Goal: Book appointment/travel/reservation

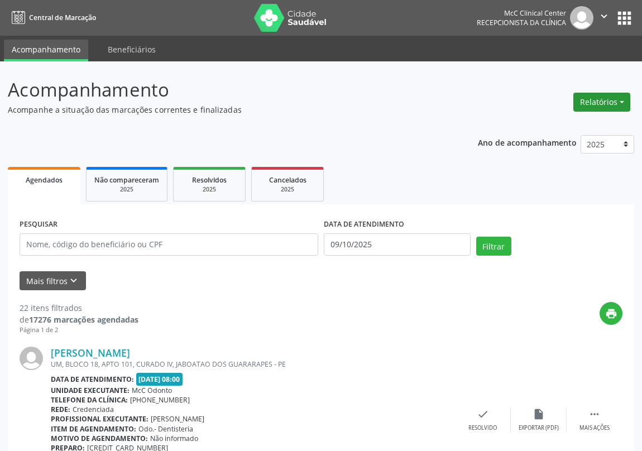
click at [610, 104] on button "Relatórios" at bounding box center [601, 102] width 57 height 19
click at [565, 123] on link "Agendamentos" at bounding box center [570, 126] width 120 height 16
select select "9"
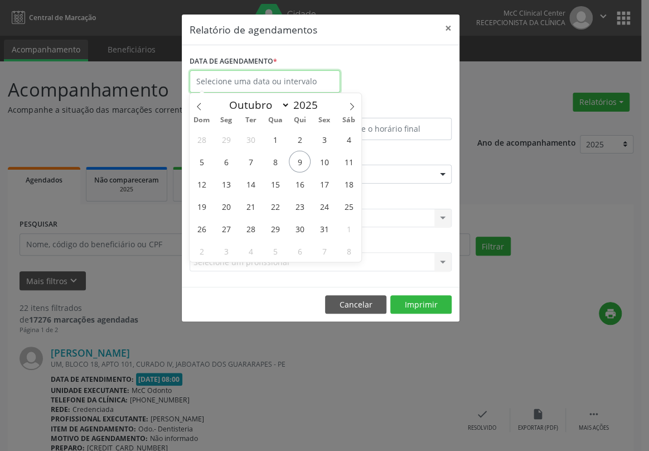
click at [262, 85] on input "text" at bounding box center [265, 81] width 151 height 22
click at [302, 161] on span "9" at bounding box center [300, 162] width 22 height 22
type input "09/10/2025"
click at [295, 162] on span "9" at bounding box center [300, 162] width 22 height 22
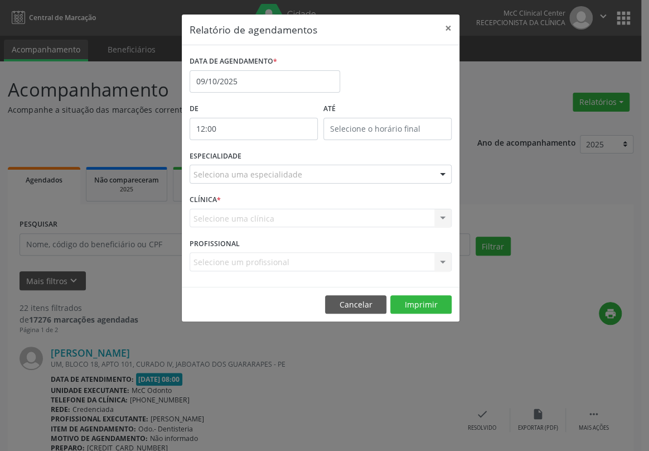
drag, startPoint x: 287, startPoint y: 133, endPoint x: 280, endPoint y: 151, distance: 19.1
click at [287, 133] on input "12:00" at bounding box center [254, 129] width 128 height 22
click at [274, 160] on span ":" at bounding box center [275, 152] width 3 height 22
click at [271, 157] on span at bounding box center [270, 157] width 8 height 11
type input "11:00"
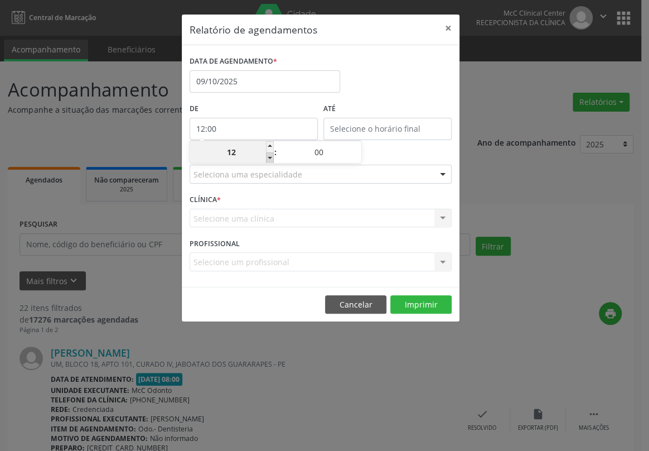
type input "11"
click at [271, 157] on span at bounding box center [270, 157] width 8 height 11
type input "10:00"
type input "10"
click at [271, 157] on span at bounding box center [270, 157] width 8 height 11
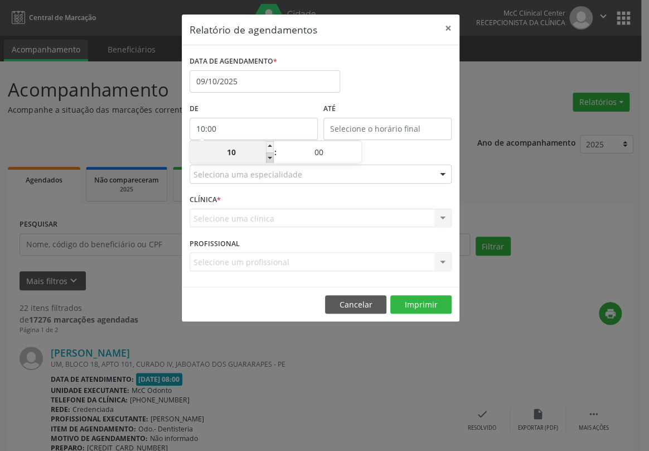
type input "09:00"
type input "09"
click at [271, 157] on span at bounding box center [270, 157] width 8 height 11
type input "08:00"
type input "08"
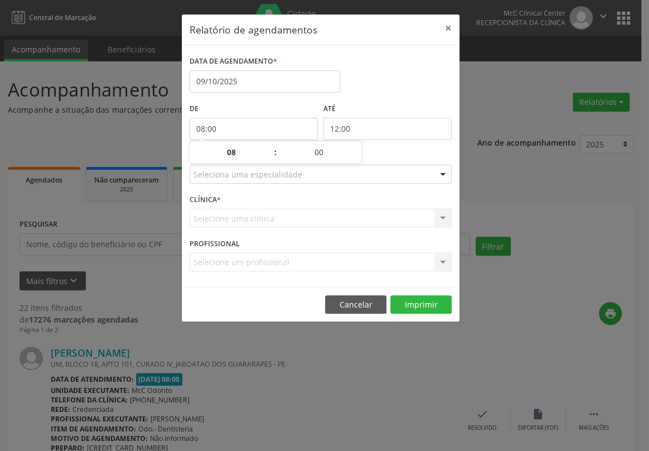
drag, startPoint x: 350, startPoint y: 127, endPoint x: 362, endPoint y: 132, distance: 12.7
click at [350, 127] on input "12:00" at bounding box center [388, 129] width 128 height 22
click at [403, 147] on span at bounding box center [404, 146] width 8 height 11
type input "13:00"
type input "13"
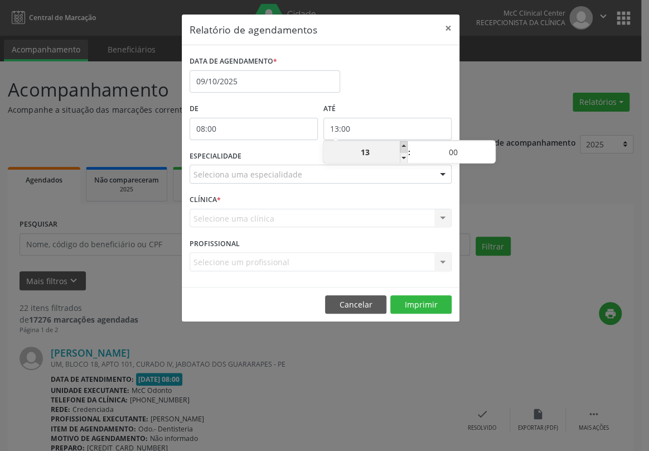
click at [403, 147] on span at bounding box center [404, 146] width 8 height 11
type input "14:00"
type input "14"
click at [403, 147] on span at bounding box center [404, 146] width 8 height 11
type input "15:00"
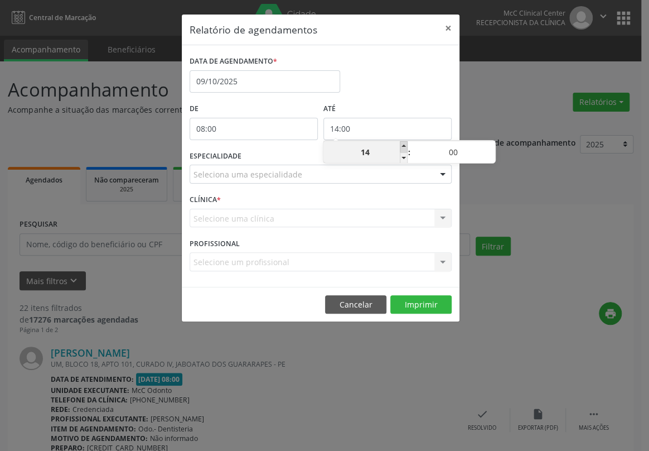
type input "15"
click at [403, 147] on span at bounding box center [404, 146] width 8 height 11
type input "16:00"
type input "16"
click at [403, 147] on span at bounding box center [404, 146] width 8 height 11
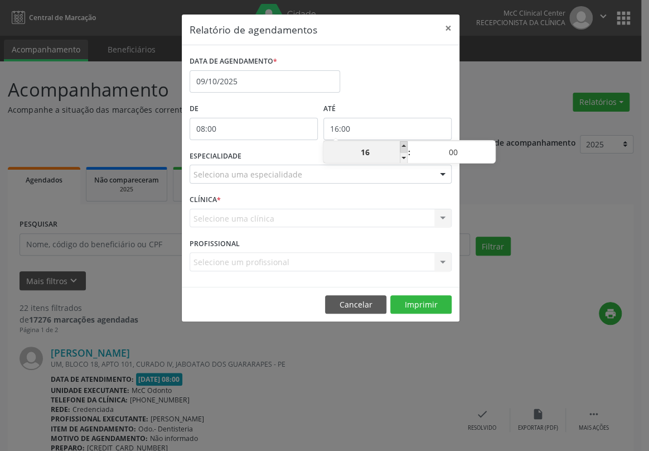
type input "17:00"
type input "17"
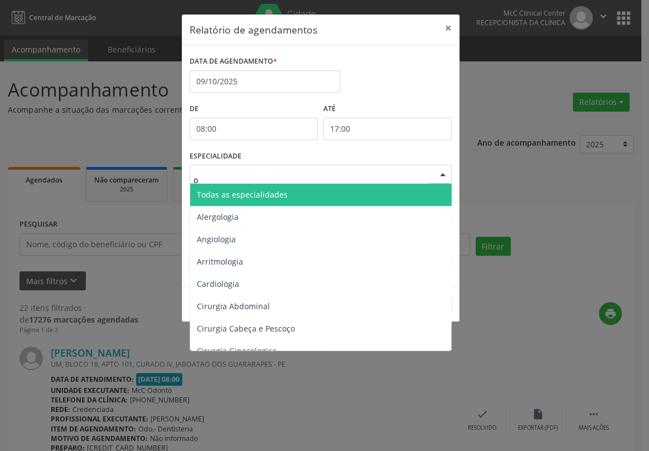
type input "od"
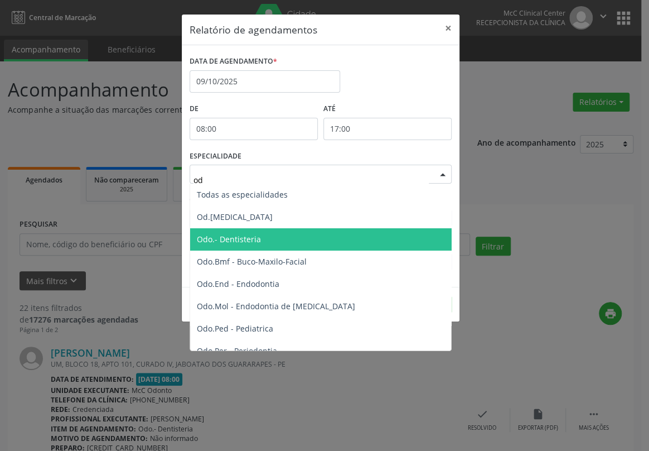
click at [237, 240] on span "Odo.- Dentisteria" at bounding box center [229, 239] width 64 height 11
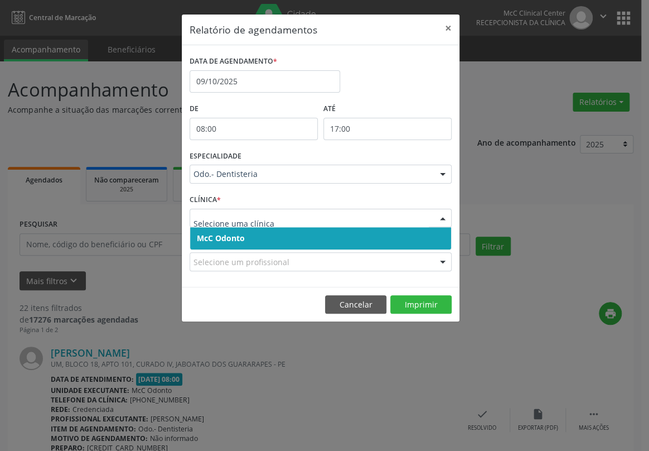
click at [223, 240] on span "McC Odonto" at bounding box center [221, 238] width 48 height 11
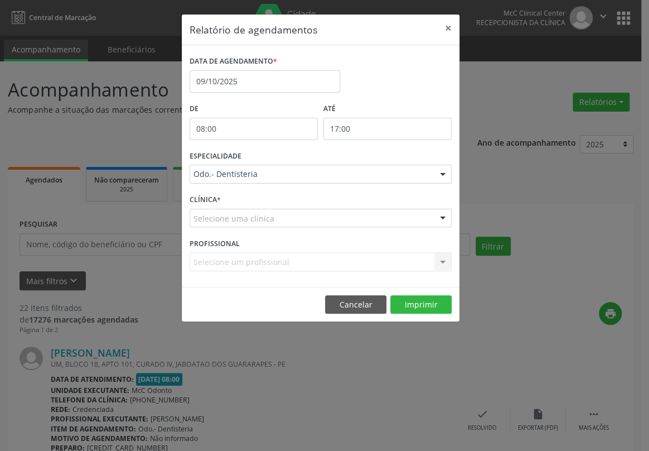
click at [223, 239] on span "McC Odonto" at bounding box center [220, 238] width 46 height 11
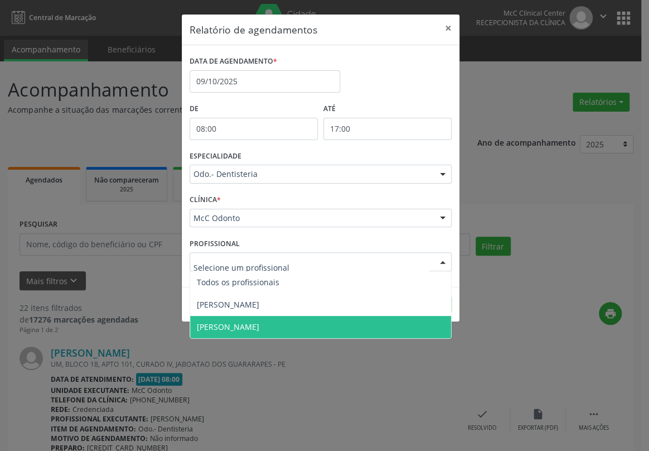
click at [223, 325] on span "[PERSON_NAME]" at bounding box center [228, 326] width 62 height 11
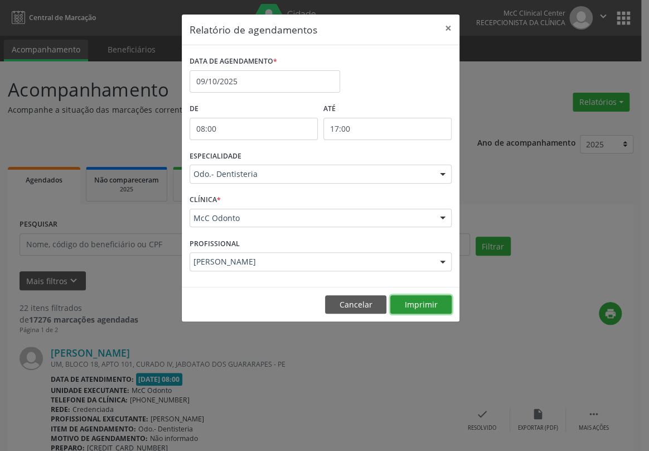
click at [411, 307] on button "Imprimir" at bounding box center [421, 304] width 61 height 19
click at [445, 29] on button "×" at bounding box center [448, 28] width 22 height 27
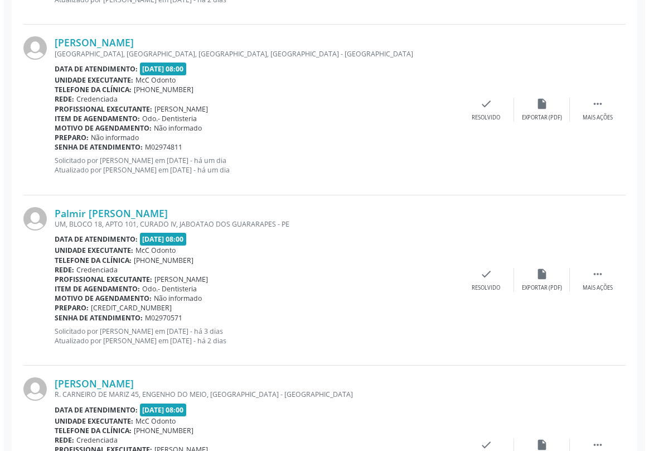
scroll to position [1166, 0]
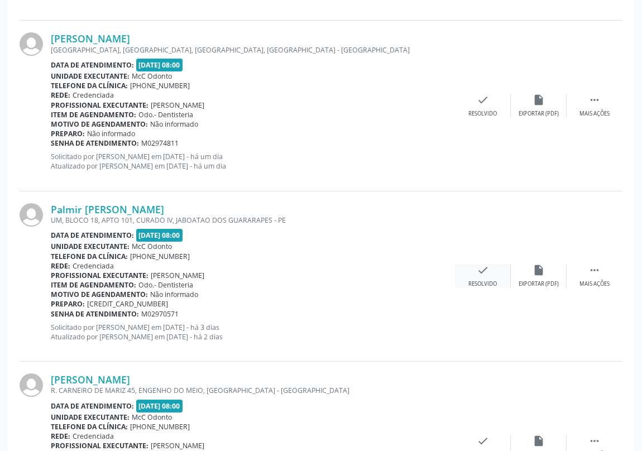
click at [482, 272] on icon "check" at bounding box center [482, 270] width 12 height 12
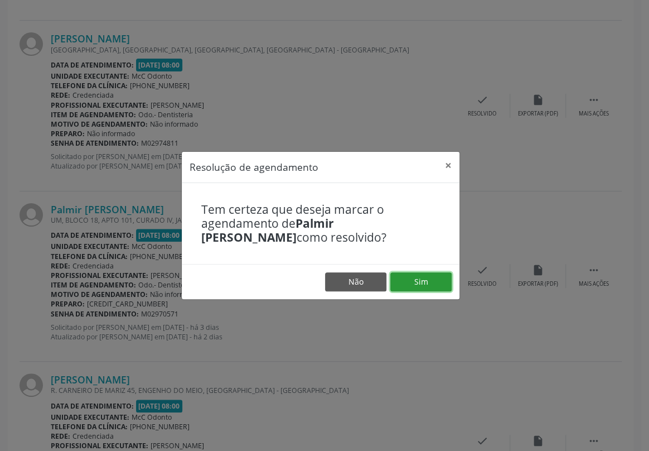
click at [420, 285] on button "Sim" at bounding box center [421, 281] width 61 height 19
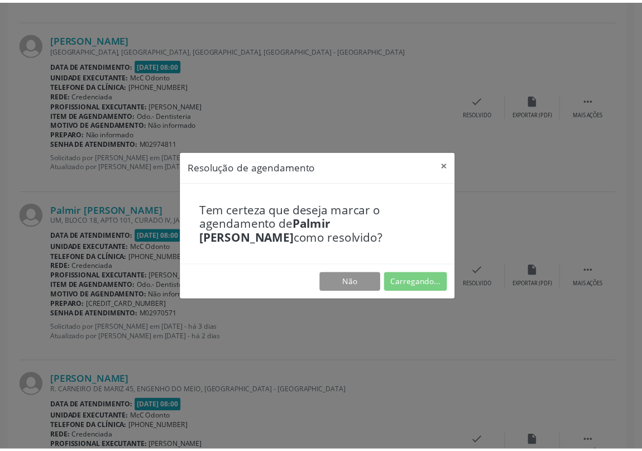
scroll to position [0, 0]
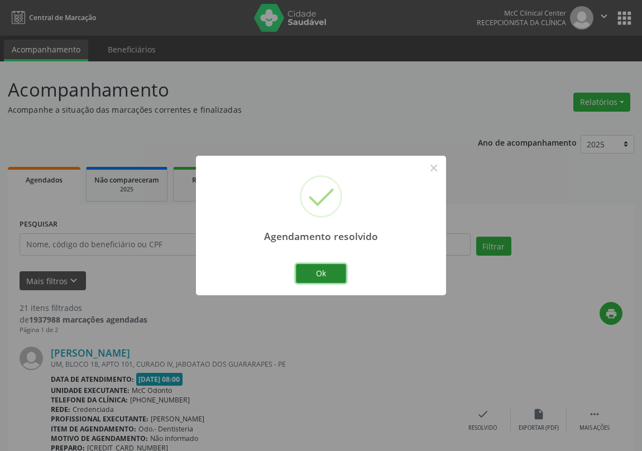
click at [329, 269] on button "Ok" at bounding box center [321, 273] width 50 height 19
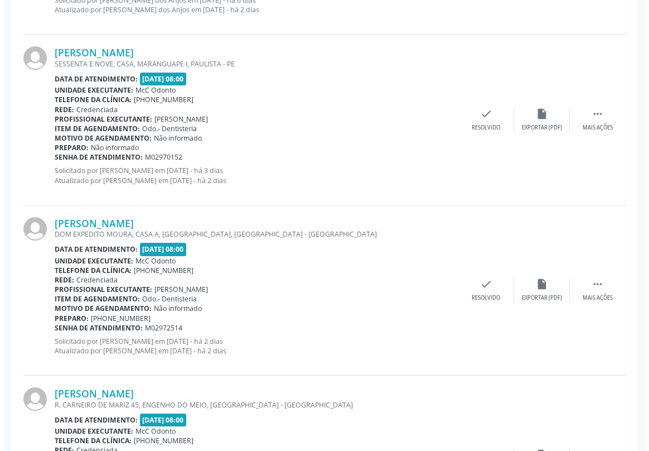
scroll to position [862, 0]
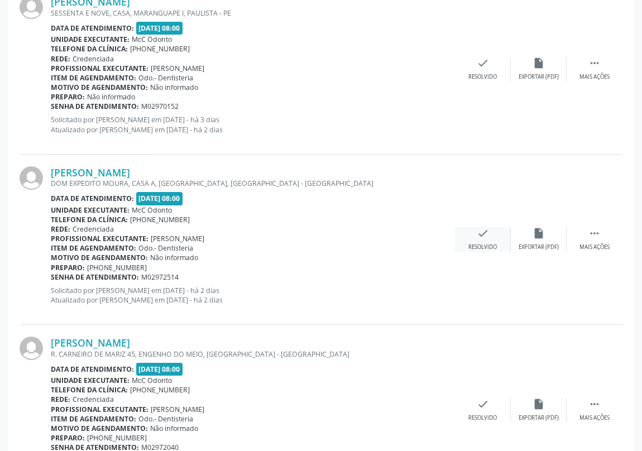
click at [479, 233] on icon "check" at bounding box center [482, 233] width 12 height 12
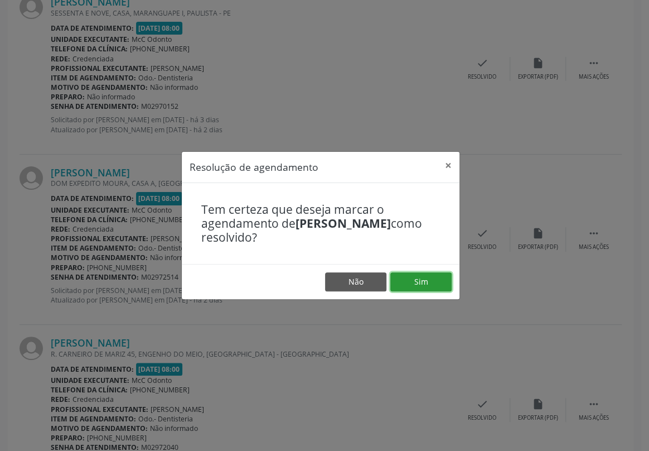
click at [406, 277] on button "Sim" at bounding box center [421, 281] width 61 height 19
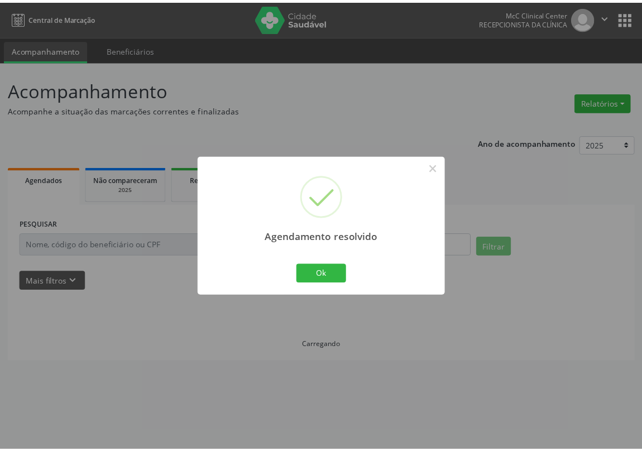
scroll to position [0, 0]
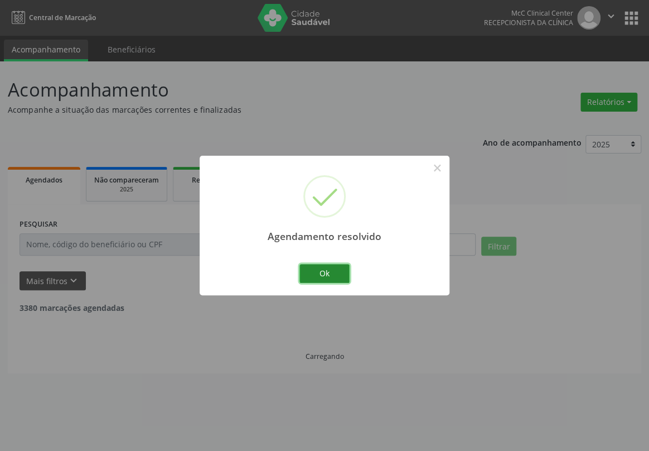
click at [329, 274] on button "Ok" at bounding box center [325, 273] width 50 height 19
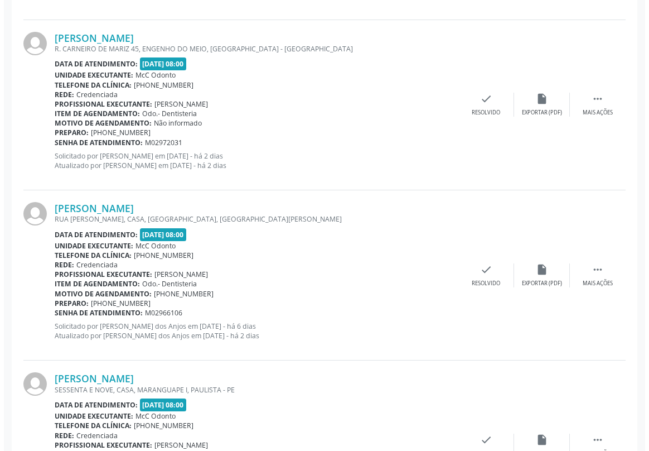
scroll to position [507, 0]
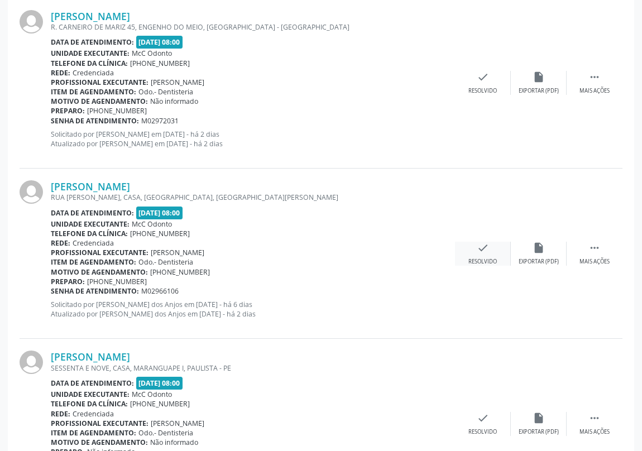
click at [484, 251] on icon "check" at bounding box center [482, 248] width 12 height 12
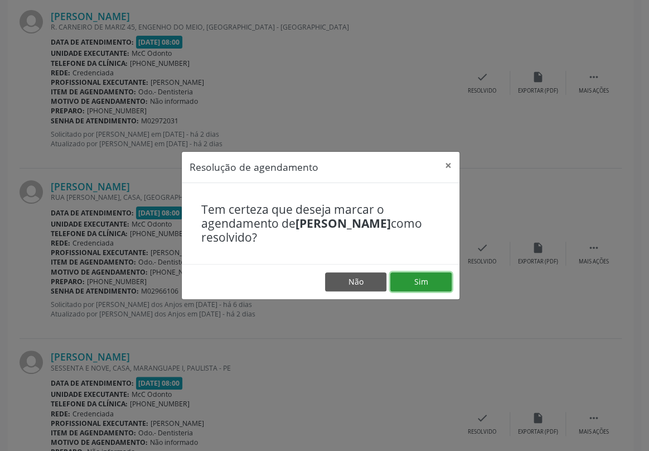
click at [435, 278] on button "Sim" at bounding box center [421, 281] width 61 height 19
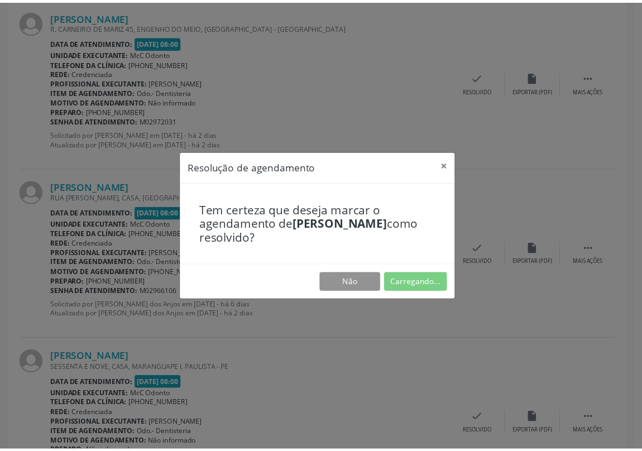
scroll to position [0, 0]
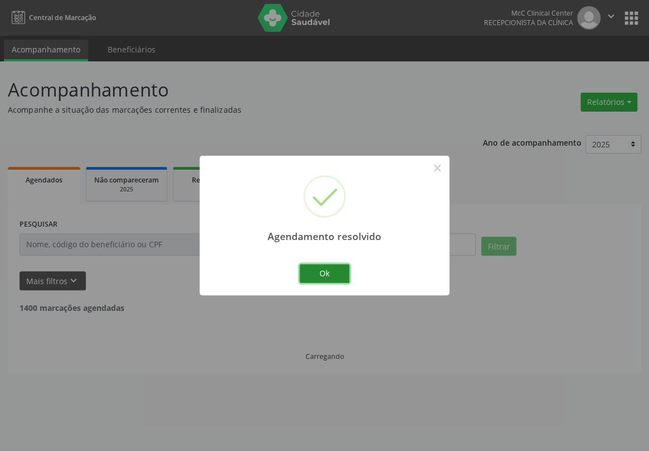
click at [335, 275] on button "Ok" at bounding box center [325, 273] width 50 height 19
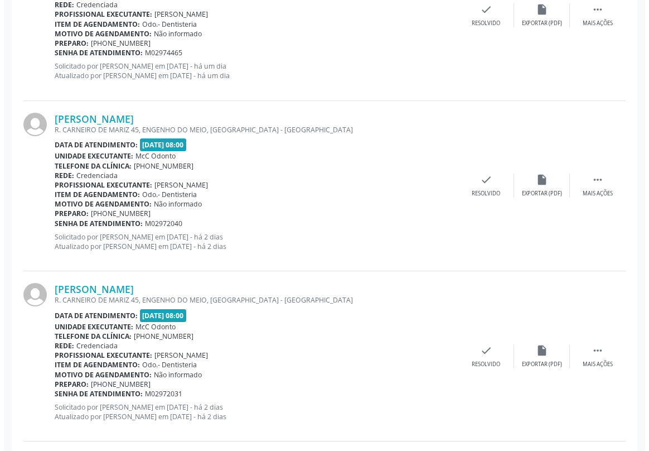
scroll to position [406, 0]
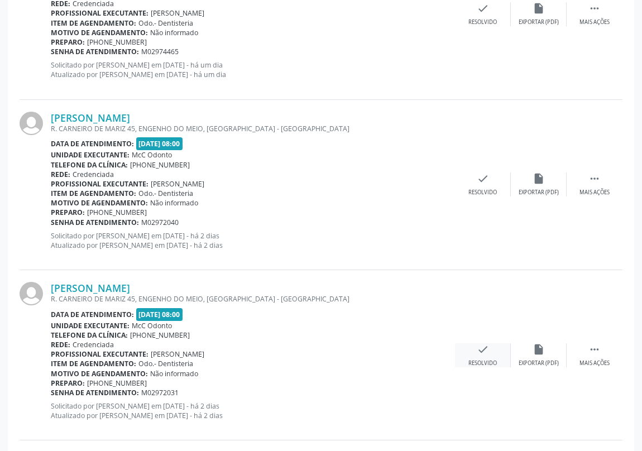
click at [479, 349] on icon "check" at bounding box center [482, 349] width 12 height 12
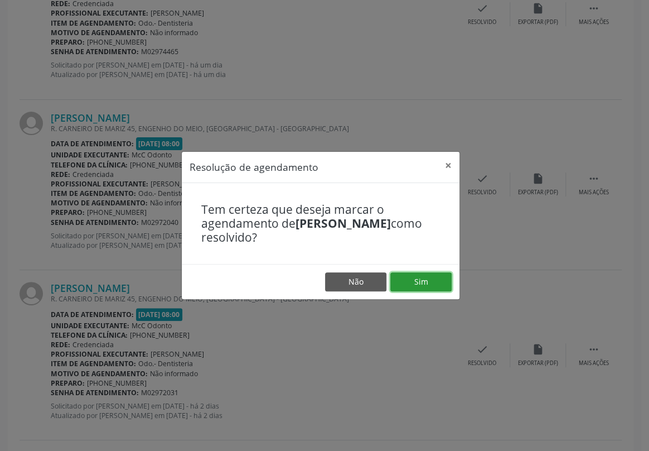
click at [420, 285] on button "Sim" at bounding box center [421, 281] width 61 height 19
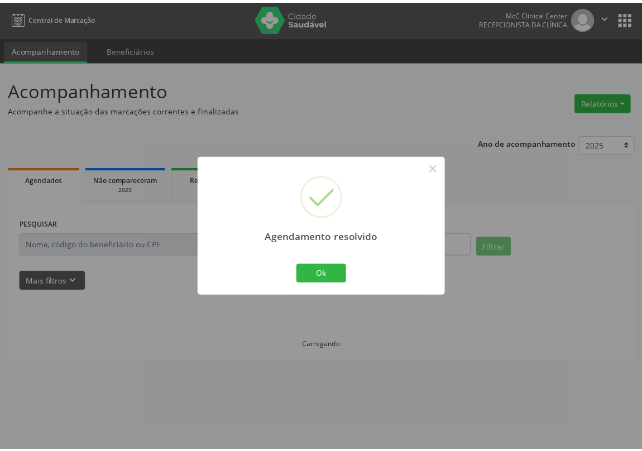
scroll to position [0, 0]
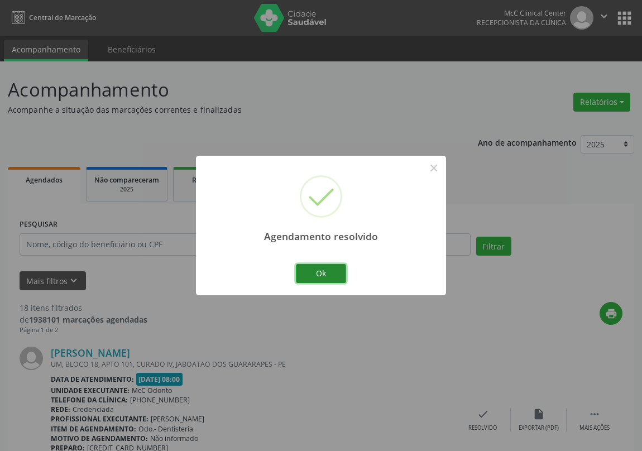
click at [324, 266] on button "Ok" at bounding box center [321, 273] width 50 height 19
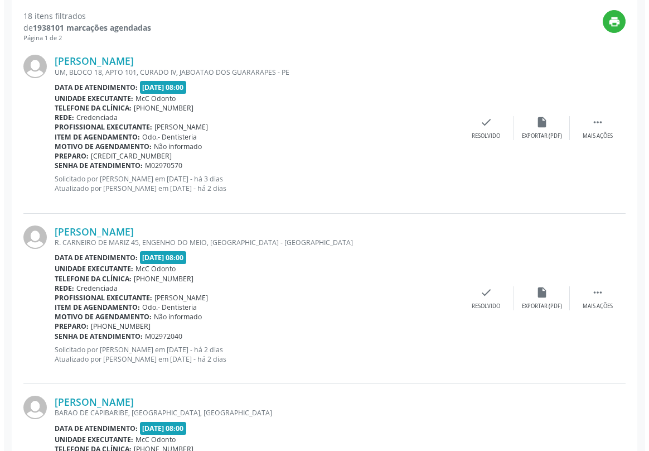
scroll to position [355, 0]
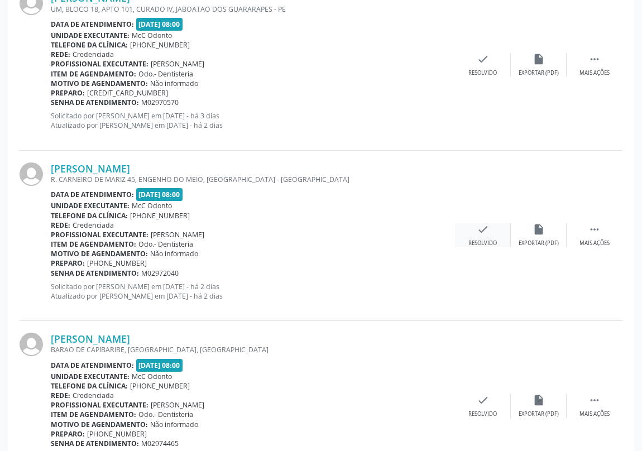
click at [478, 233] on icon "check" at bounding box center [482, 229] width 12 height 12
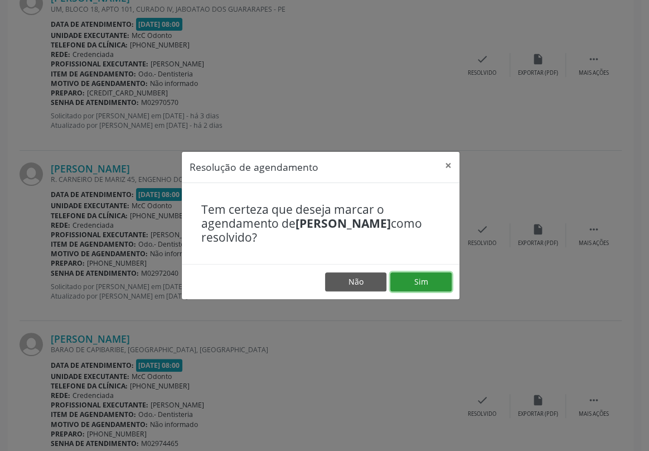
click at [428, 279] on button "Sim" at bounding box center [421, 281] width 61 height 19
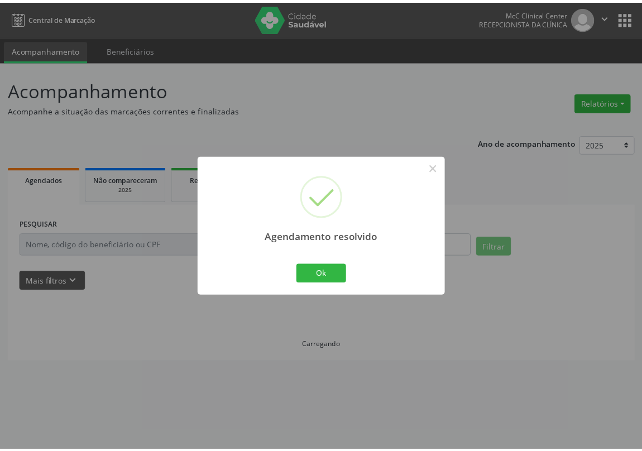
scroll to position [0, 0]
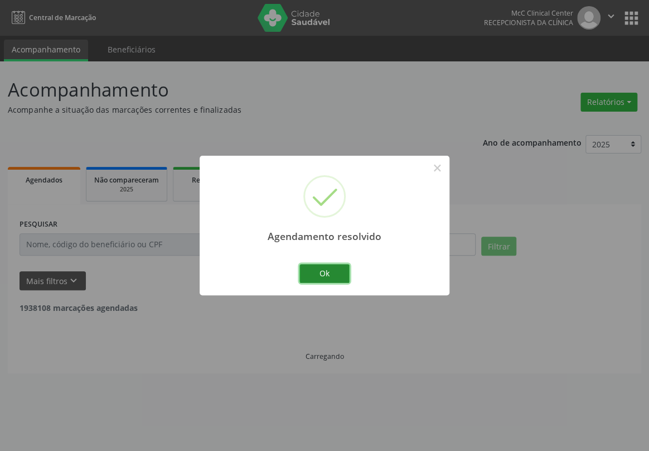
click at [325, 276] on button "Ok" at bounding box center [325, 273] width 50 height 19
